Goal: Download file/media

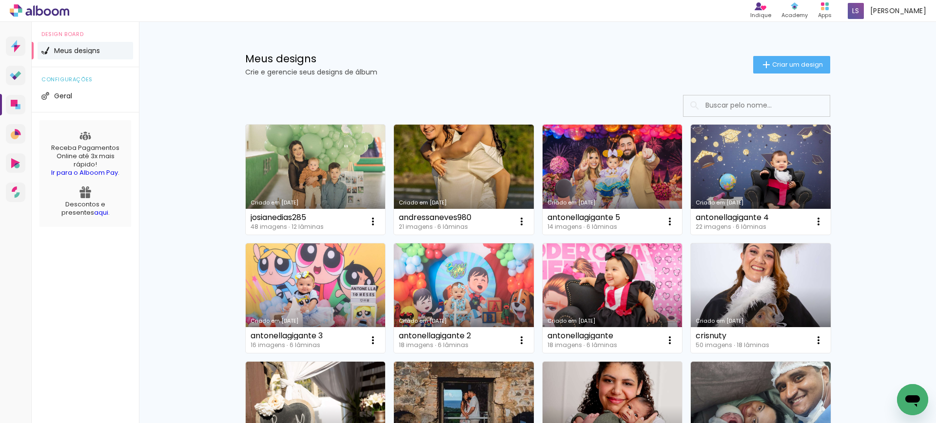
click at [616, 278] on link "Criado em [DATE]" at bounding box center [612, 299] width 140 height 110
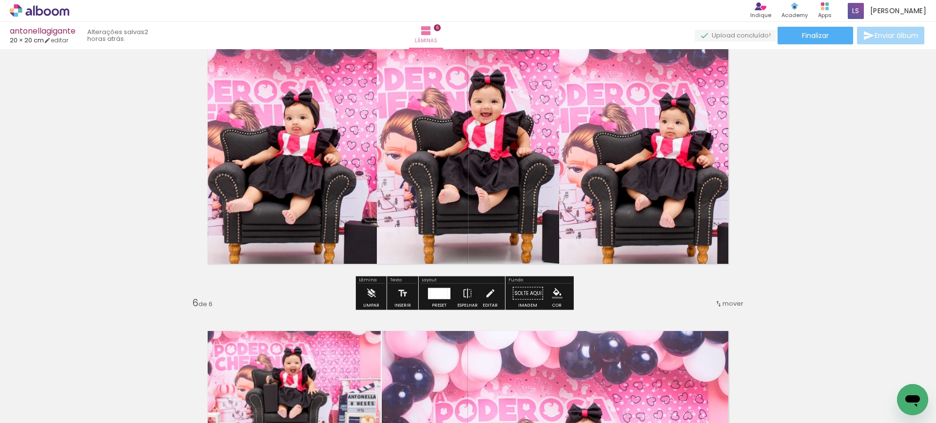
click at [574, 176] on quentale-photo at bounding box center [654, 145] width 191 height 282
click at [436, 293] on div at bounding box center [439, 293] width 17 height 11
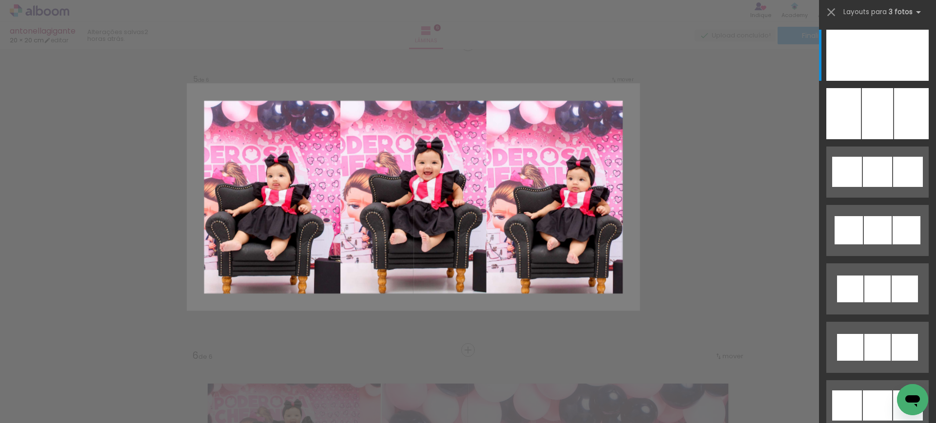
scroll to position [1237, 0]
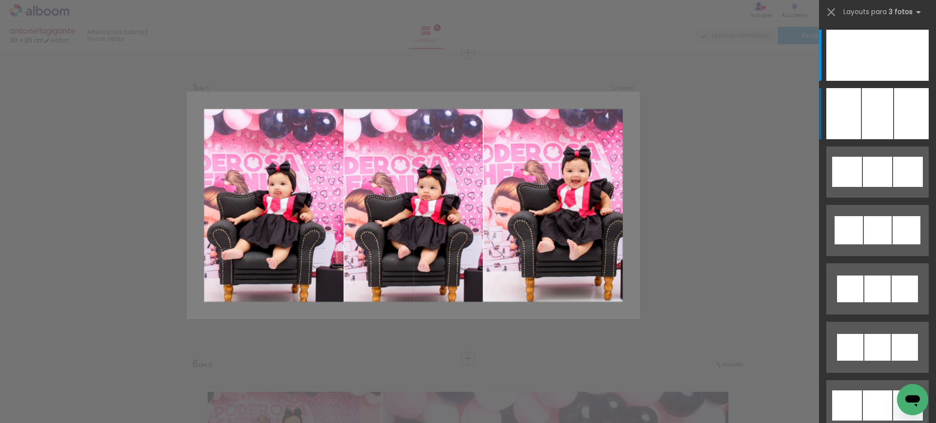
click at [883, 81] on div at bounding box center [877, 55] width 33 height 51
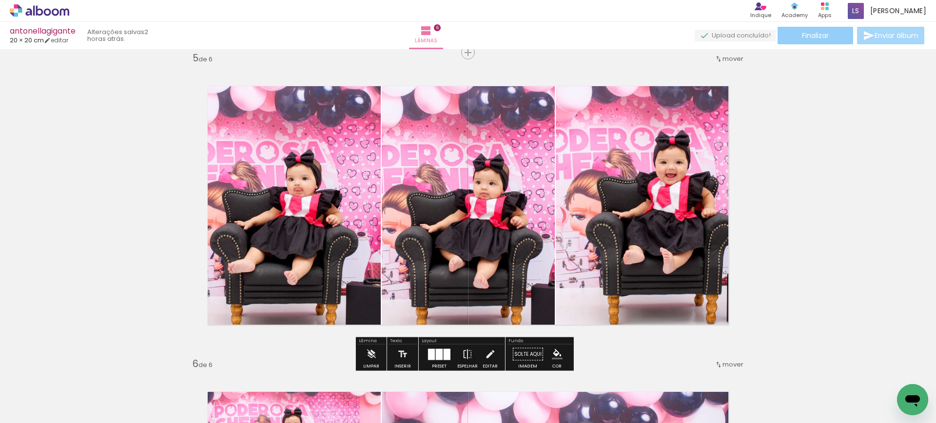
click at [822, 38] on span "Finalizar" at bounding box center [815, 35] width 27 height 7
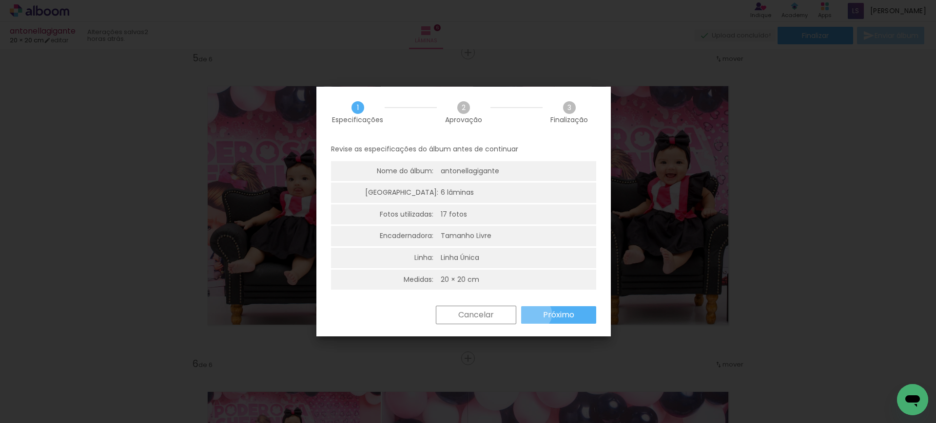
click at [536, 314] on paper-button "Próximo" at bounding box center [558, 316] width 75 height 18
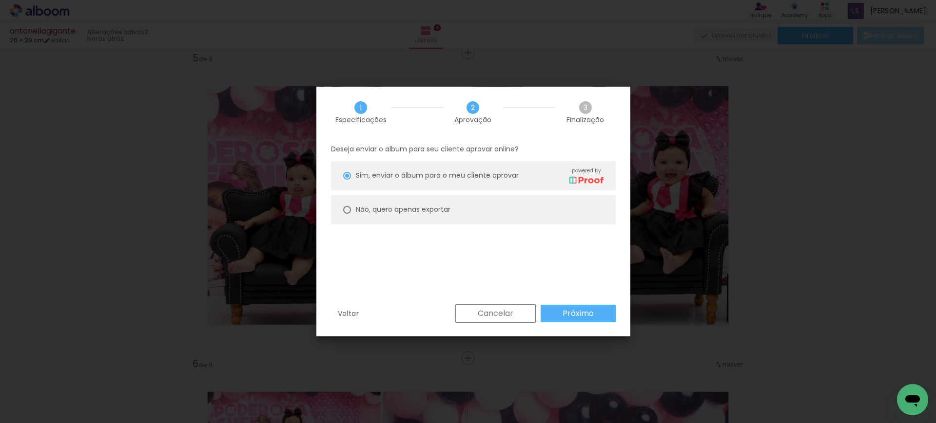
click at [401, 203] on paper-radio-button "Não, quero apenas exportar" at bounding box center [473, 209] width 285 height 29
type paper-radio-button "on"
click at [0, 0] on slot "Próximo" at bounding box center [0, 0] width 0 height 0
type input "Alta, 300 DPI"
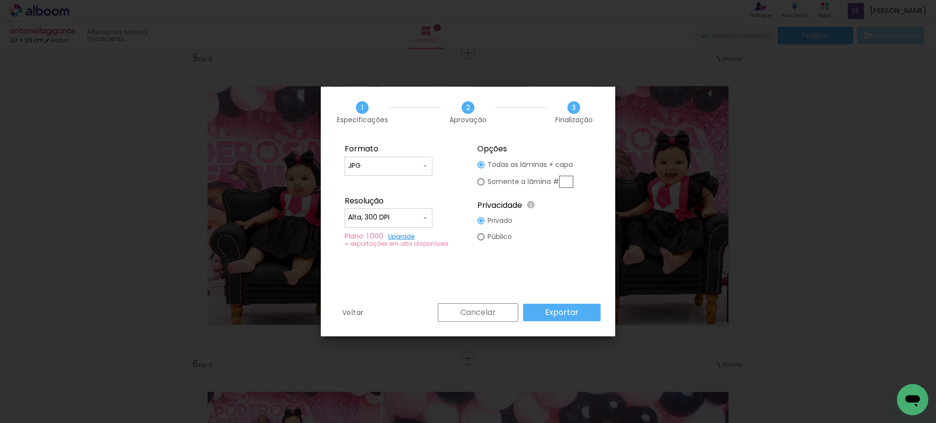
click at [0, 0] on slot "Somente a lâmina #" at bounding box center [0, 0] width 0 height 0
type paper-radio-button "on"
click at [564, 181] on input "text" at bounding box center [566, 182] width 14 height 12
type input "5"
click at [0, 0] on slot "Exportar" at bounding box center [0, 0] width 0 height 0
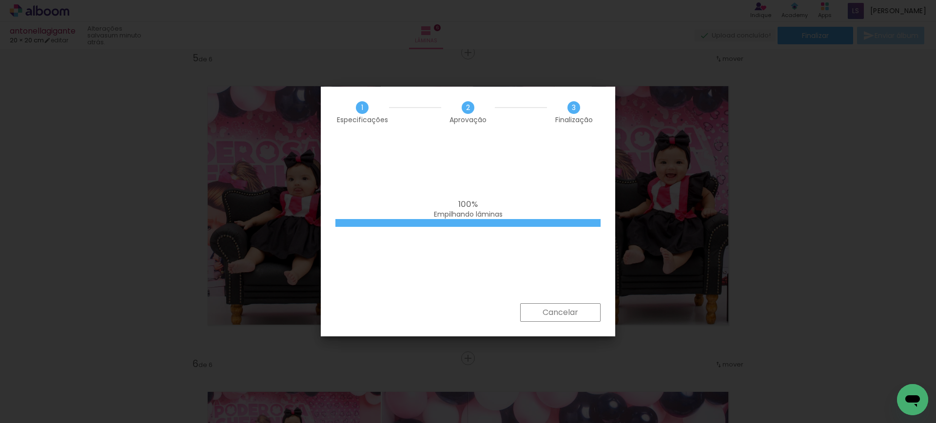
click at [489, 190] on div "100% Empilhando lâminas" at bounding box center [468, 221] width 294 height 166
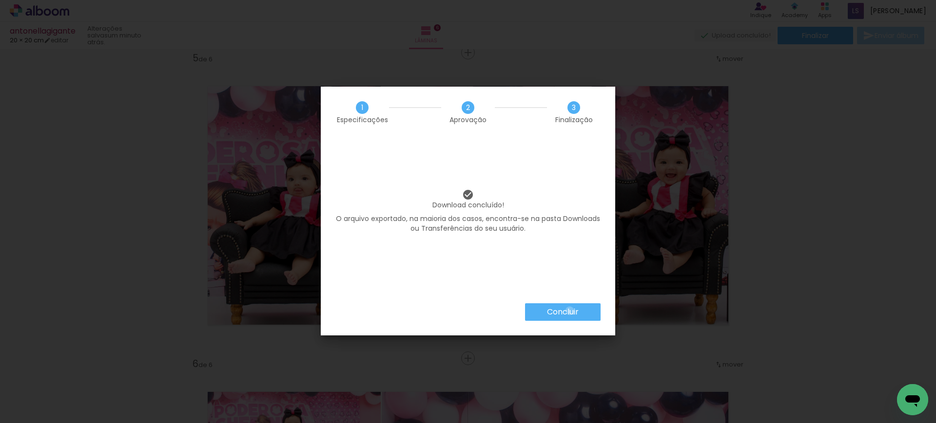
click at [0, 0] on slot "Concluir" at bounding box center [0, 0] width 0 height 0
